Goal: Entertainment & Leisure: Consume media (video, audio)

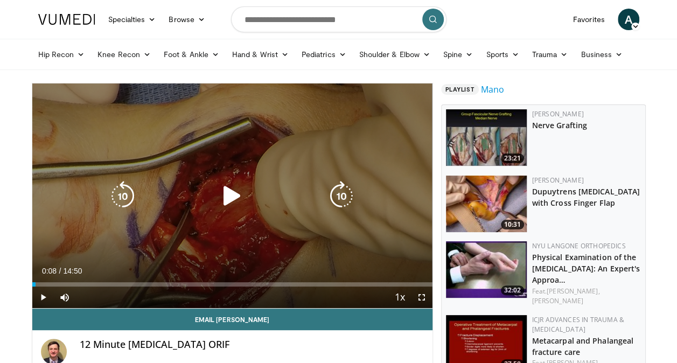
click at [233, 194] on icon "Video Player" at bounding box center [232, 196] width 30 height 30
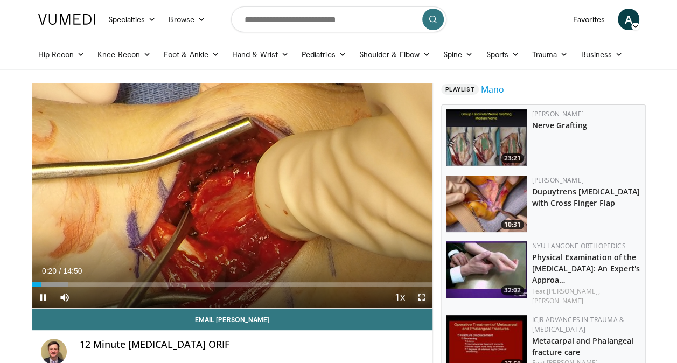
click at [424, 299] on span "Video Player" at bounding box center [422, 297] width 22 height 22
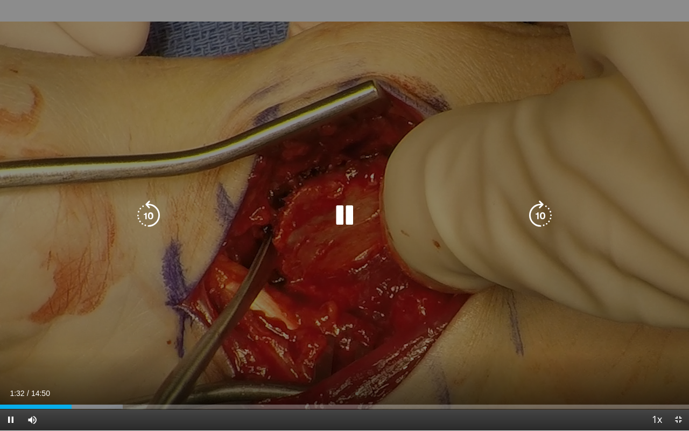
click at [341, 219] on icon "Video Player" at bounding box center [344, 215] width 30 height 30
click at [148, 219] on icon "Video Player" at bounding box center [148, 215] width 30 height 30
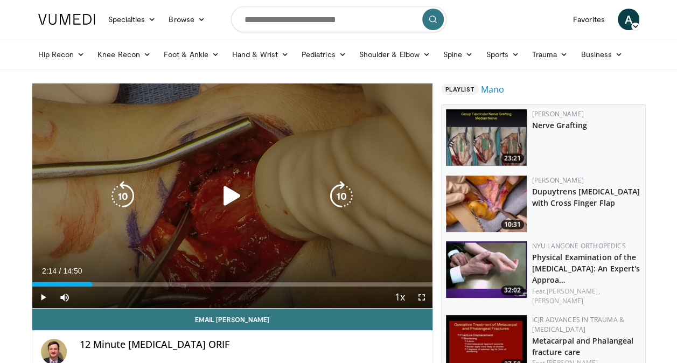
click at [224, 201] on icon "Video Player" at bounding box center [232, 196] width 30 height 30
click at [125, 198] on icon "Video Player" at bounding box center [123, 196] width 30 height 30
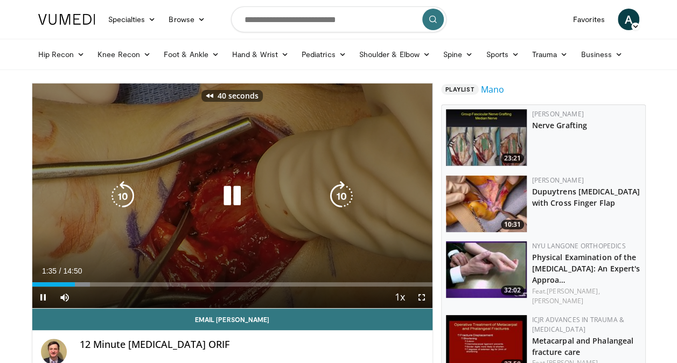
click at [125, 198] on icon "Video Player" at bounding box center [123, 196] width 30 height 30
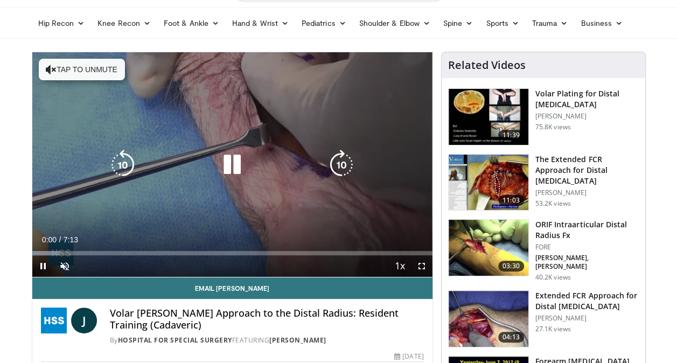
scroll to position [32, 0]
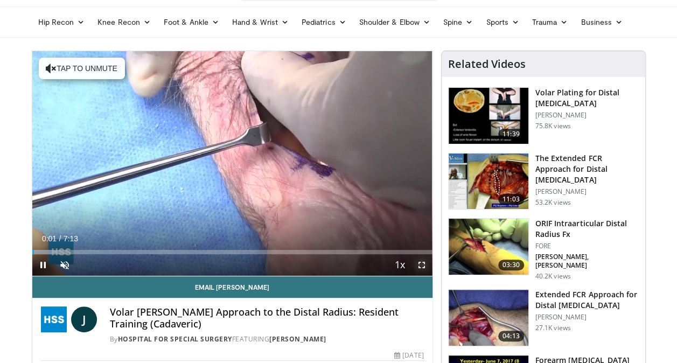
click at [426, 267] on span "Video Player" at bounding box center [422, 265] width 22 height 22
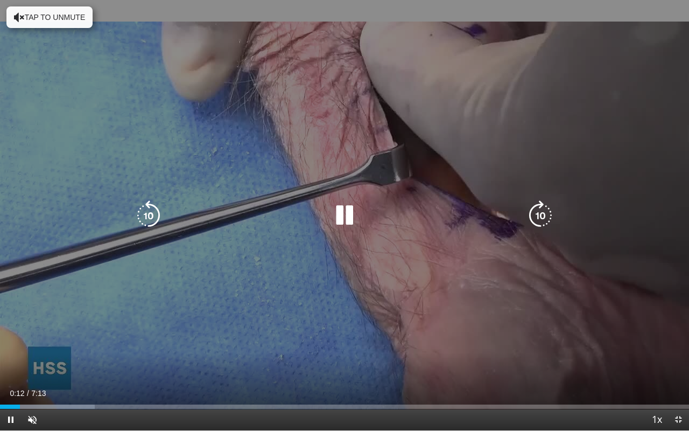
click at [19, 18] on icon "Video Player" at bounding box center [19, 17] width 11 height 11
click at [344, 216] on icon "Video Player" at bounding box center [344, 215] width 30 height 30
